Goal: Transaction & Acquisition: Purchase product/service

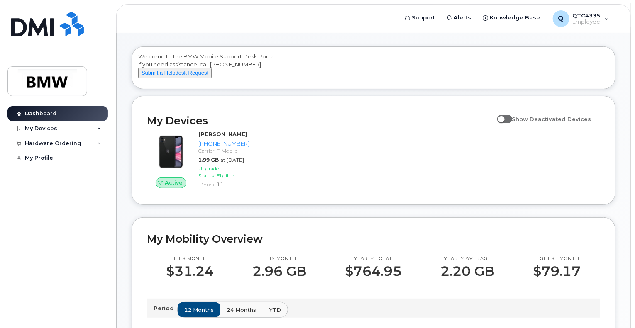
scroll to position [31, 0]
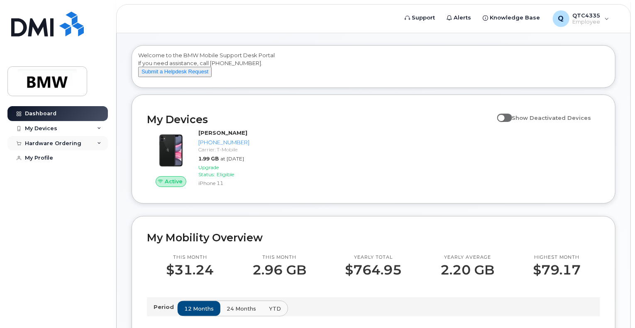
click at [86, 147] on div "Hardware Ordering" at bounding box center [57, 143] width 100 height 15
click at [46, 158] on div "New Order" at bounding box center [45, 158] width 32 height 7
